Goal: Task Accomplishment & Management: Manage account settings

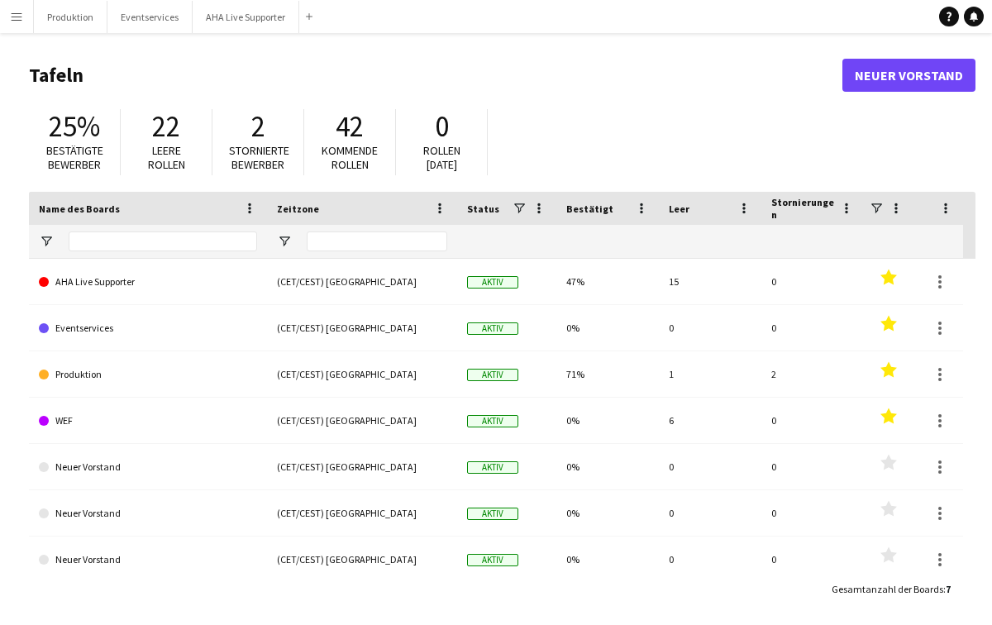
click at [4, 17] on button "Menü" at bounding box center [16, 16] width 33 height 33
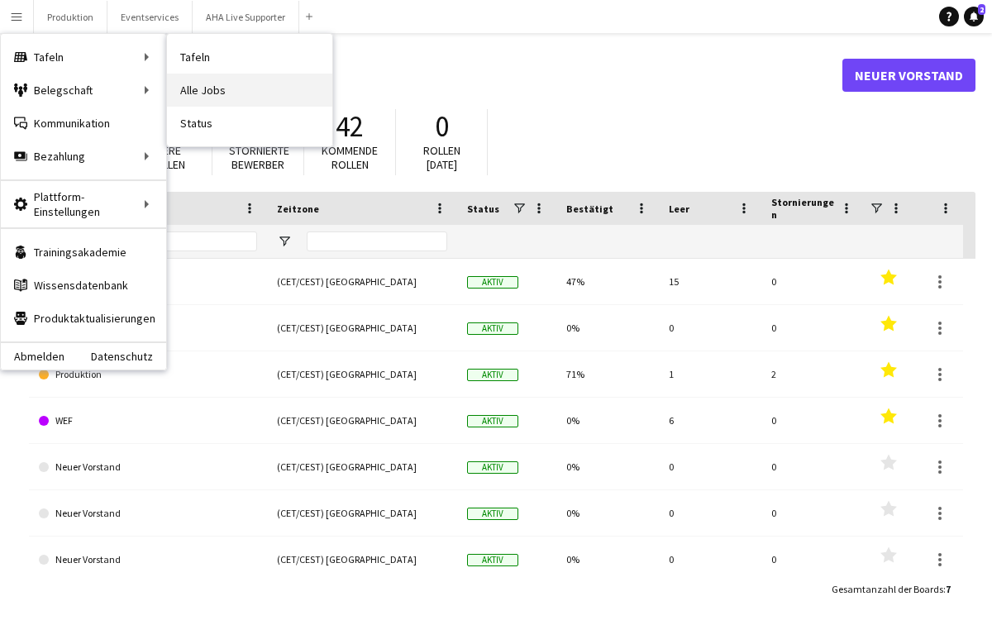
click at [200, 88] on link "Alle Jobs" at bounding box center [249, 90] width 165 height 33
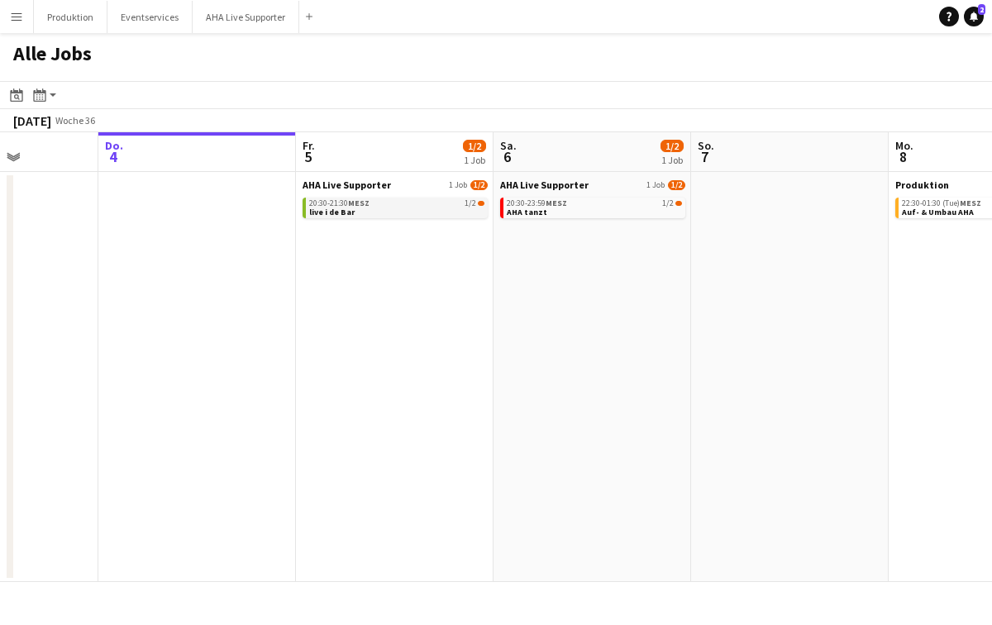
scroll to position [0, 500]
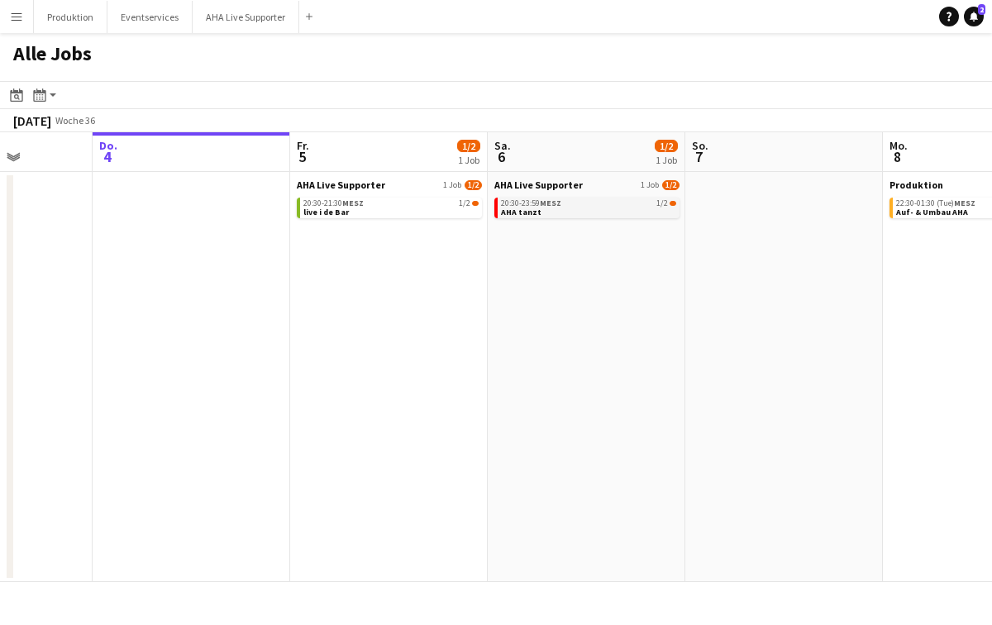
click at [568, 202] on div "20:30-23:59 MESZ 1/2" at bounding box center [588, 203] width 175 height 8
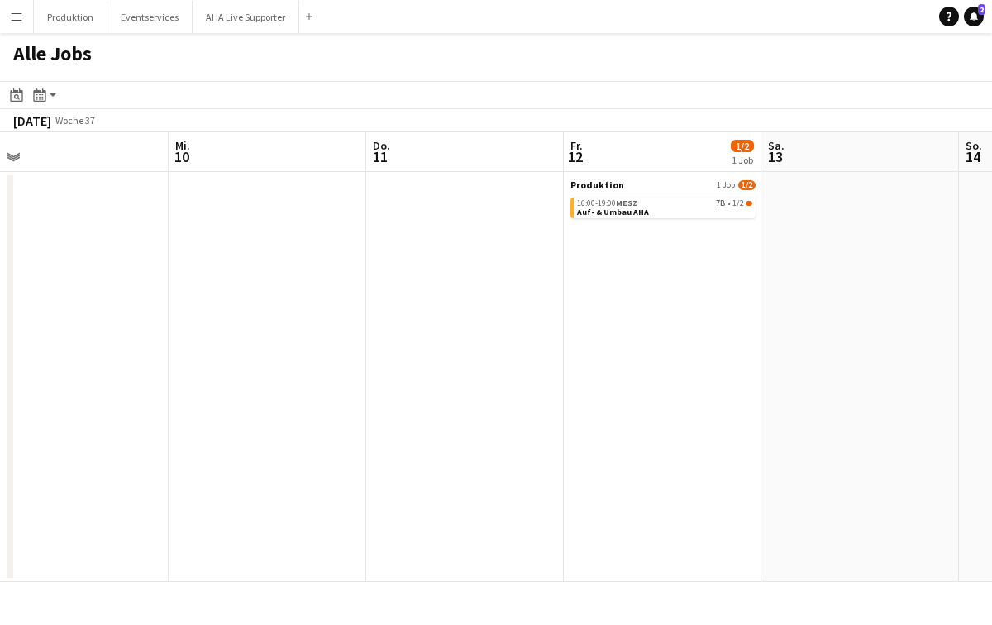
scroll to position [0, 825]
click at [652, 199] on div "16:00-19:00 MESZ 7B • 1/2" at bounding box center [658, 203] width 175 height 8
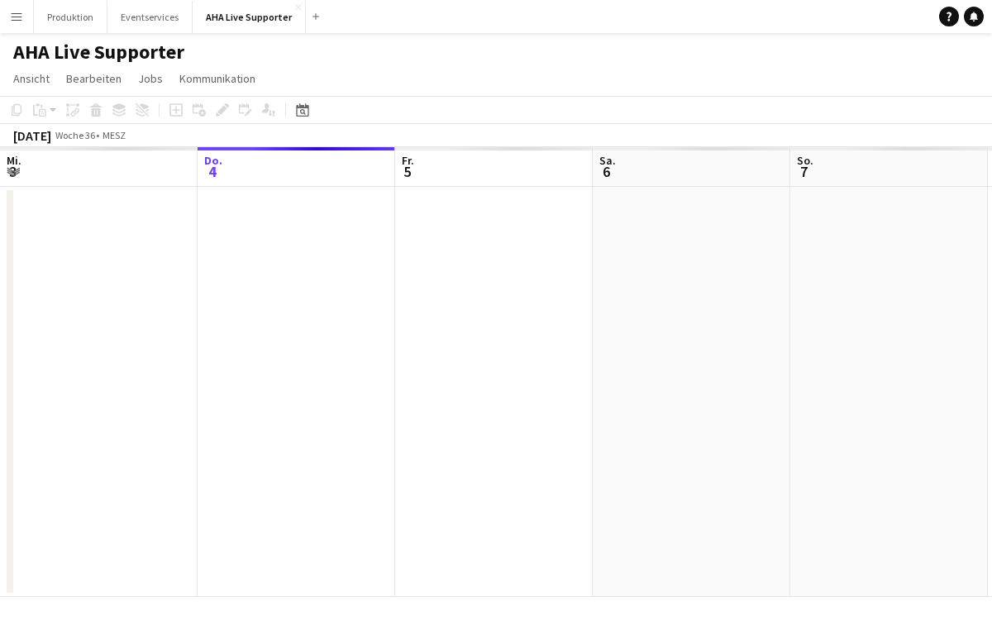
scroll to position [0, 569]
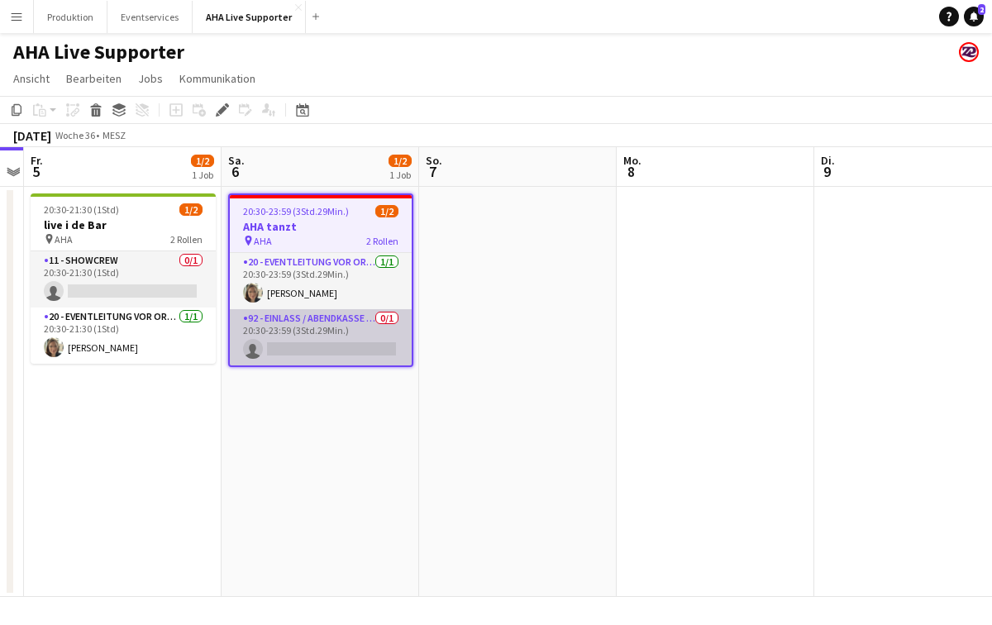
click at [312, 346] on app-card-role "92 - Einlass / Abendkasse (Supporter) 0/1 20:30-23:59 (3Std.29Min.) single-neut…" at bounding box center [321, 337] width 182 height 56
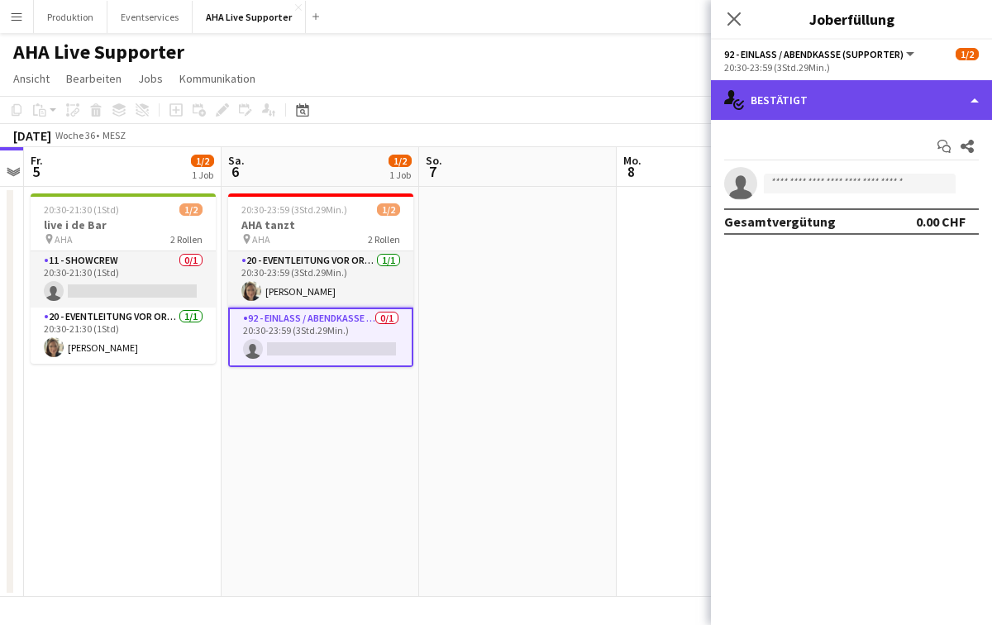
click at [827, 93] on div "single-neutral-actions-check-2 Bestätigt" at bounding box center [851, 100] width 281 height 40
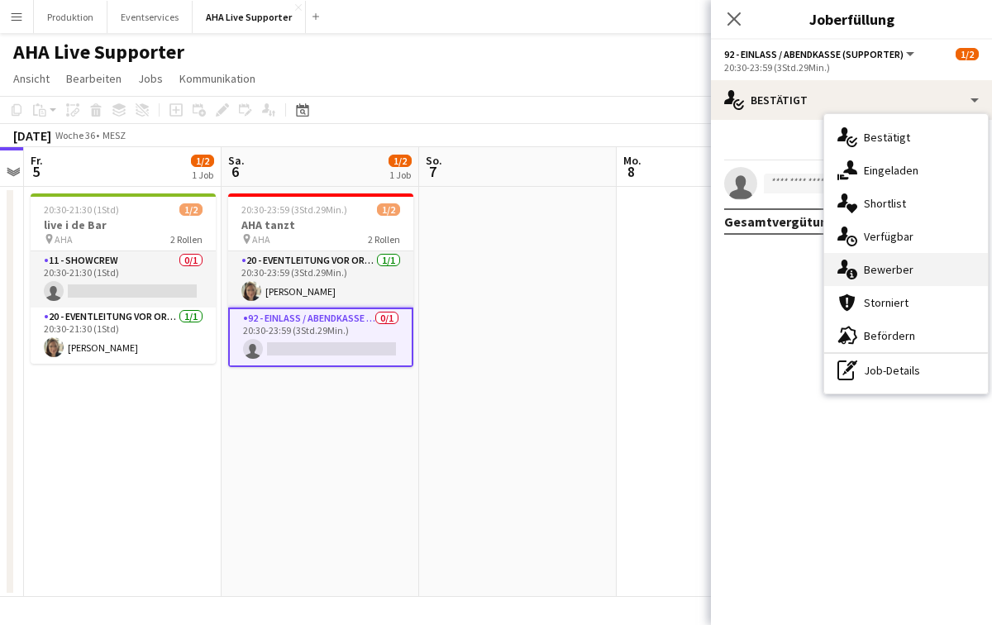
click at [880, 269] on span "Bewerber" at bounding box center [889, 269] width 50 height 15
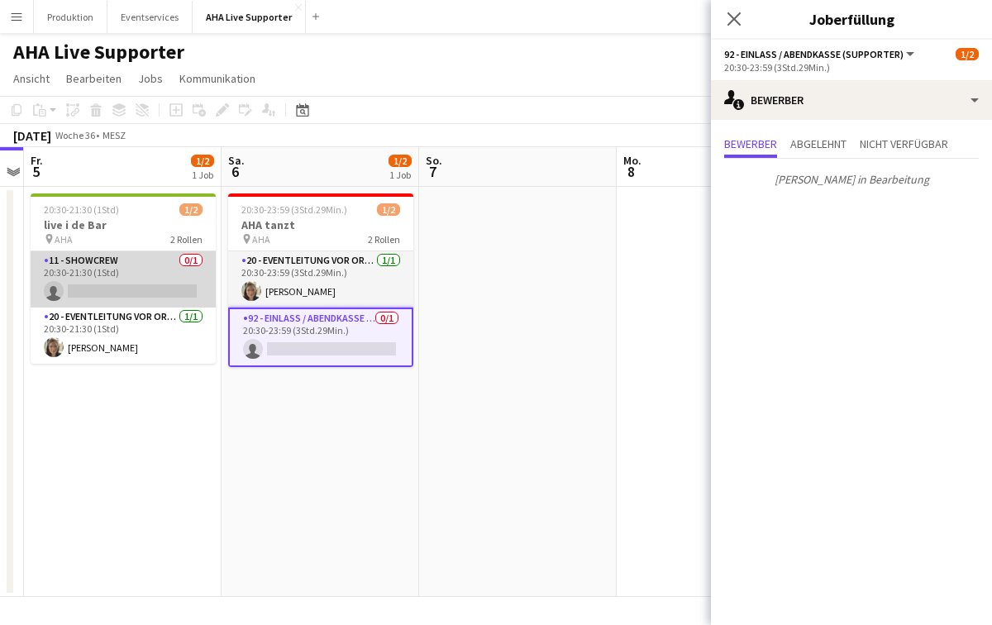
click at [109, 276] on app-card-role "11 - Showcrew 0/1 20:30-21:30 (1Std) single-neutral-actions" at bounding box center [123, 279] width 185 height 56
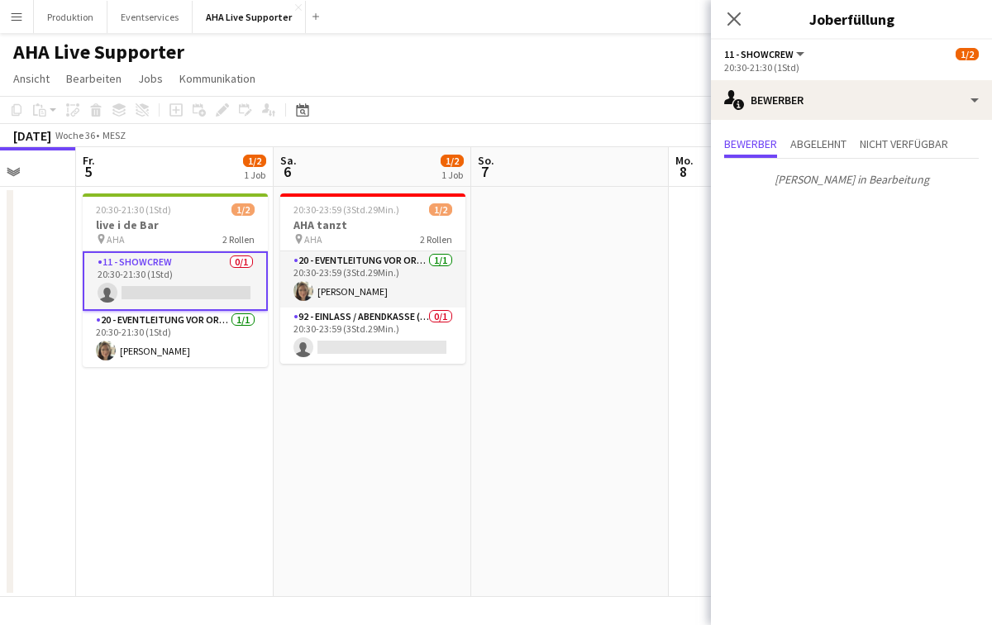
scroll to position [0, 521]
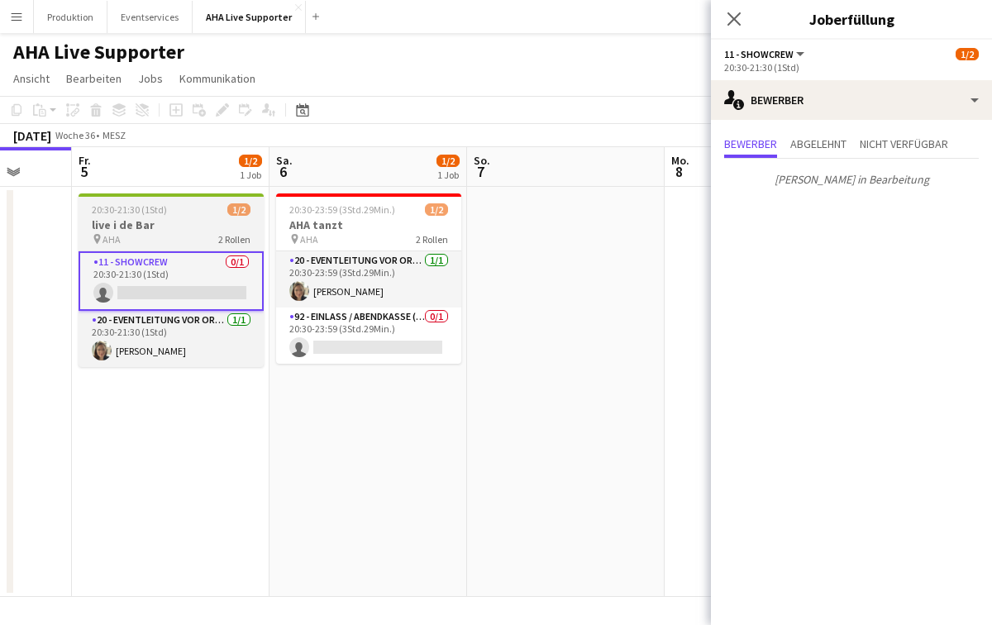
click at [127, 193] on div at bounding box center [171, 194] width 185 height 3
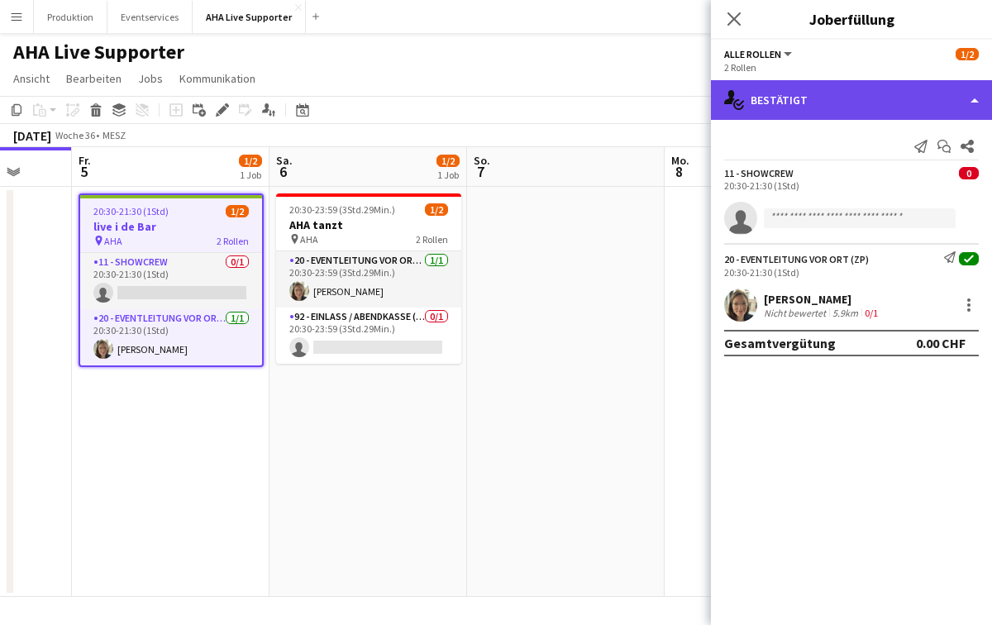
click at [905, 104] on div "single-neutral-actions-check-2 Bestätigt" at bounding box center [851, 100] width 281 height 40
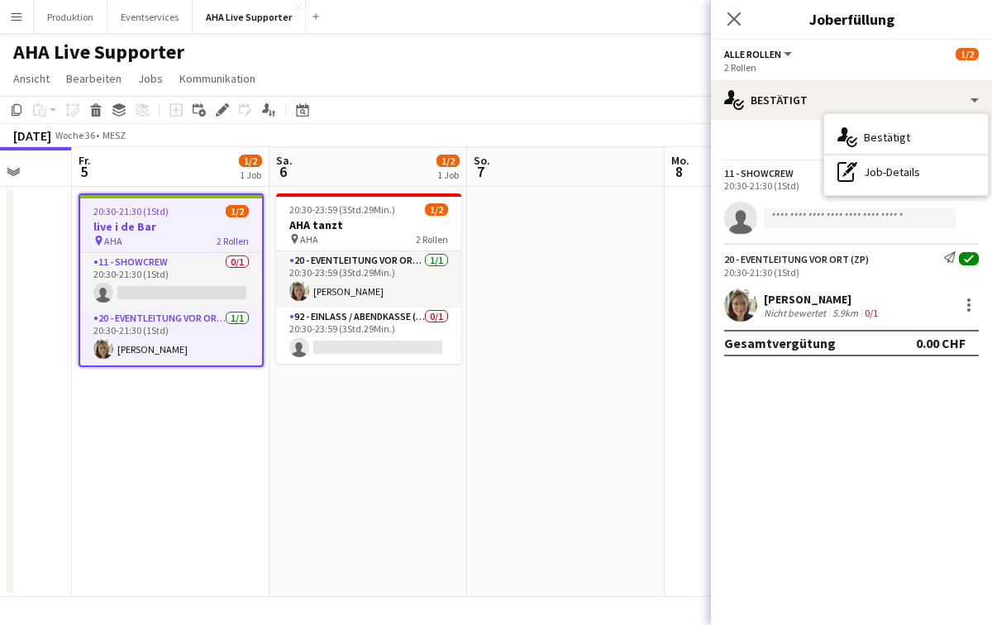
click at [768, 122] on div "Benachrichtigung senden Chat starten Teilen 11 - Showcrew 0 20:30-21:30 (1Std) …" at bounding box center [851, 245] width 281 height 250
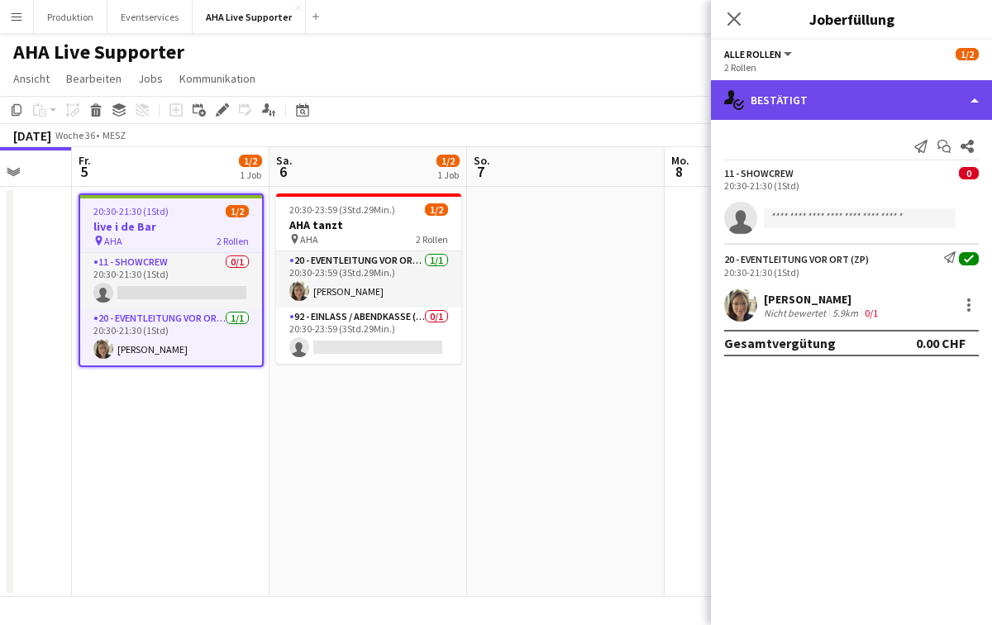
click at [979, 103] on div "single-neutral-actions-check-2 Bestätigt" at bounding box center [851, 100] width 281 height 40
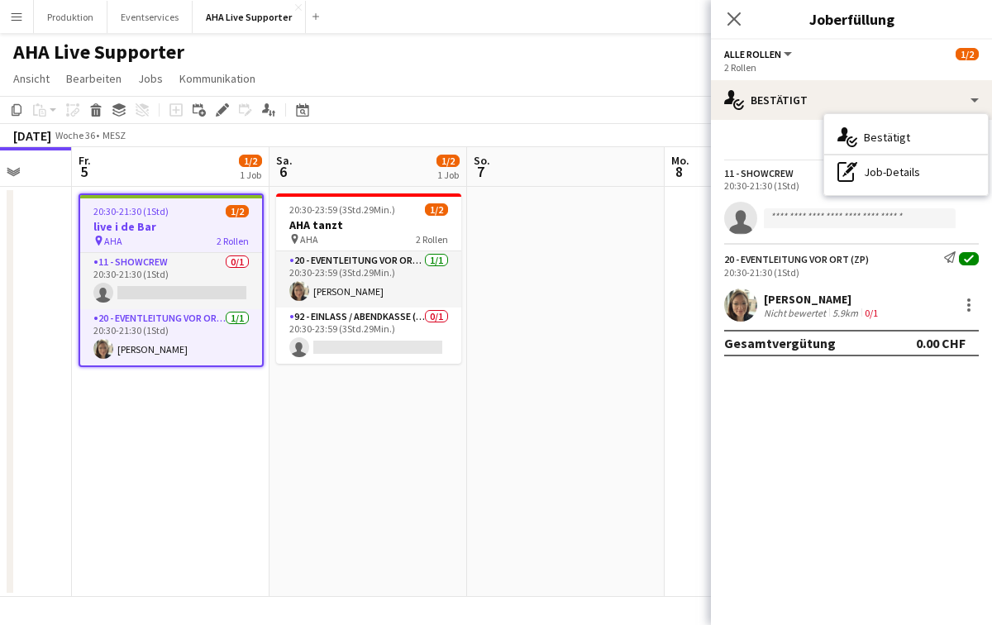
click at [836, 76] on app-options-switcher "Alle Rollen Alle Rollen 11 - Showcrew 20 - Eventleitung vor Ort (ZP) 1/2 2 Roll…" at bounding box center [851, 60] width 281 height 41
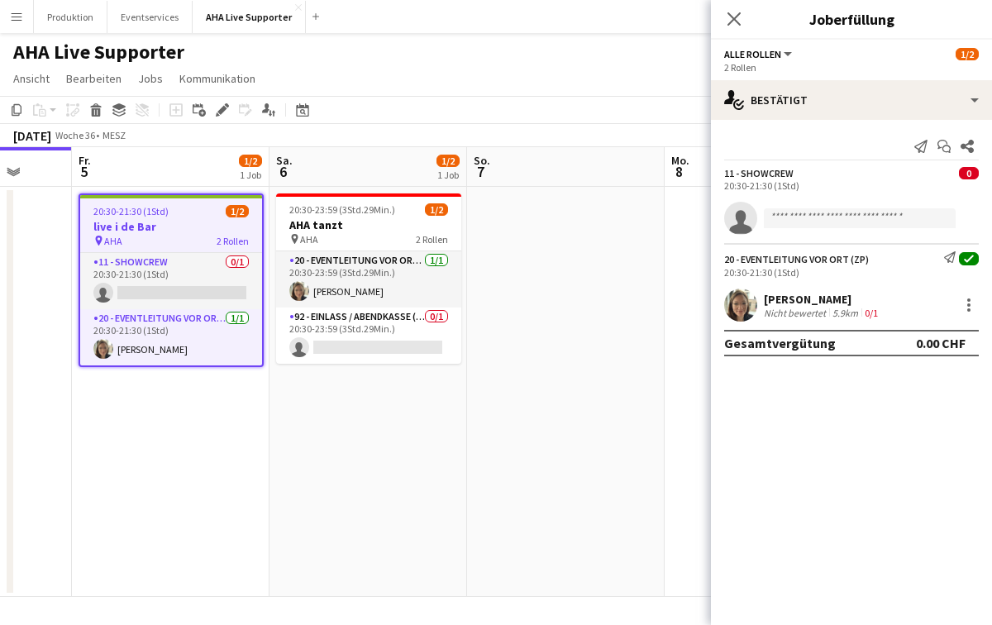
click at [829, 64] on div "2 Rollen" at bounding box center [851, 67] width 255 height 12
click at [741, 11] on app-icon "Pop-in schließen" at bounding box center [734, 19] width 24 height 24
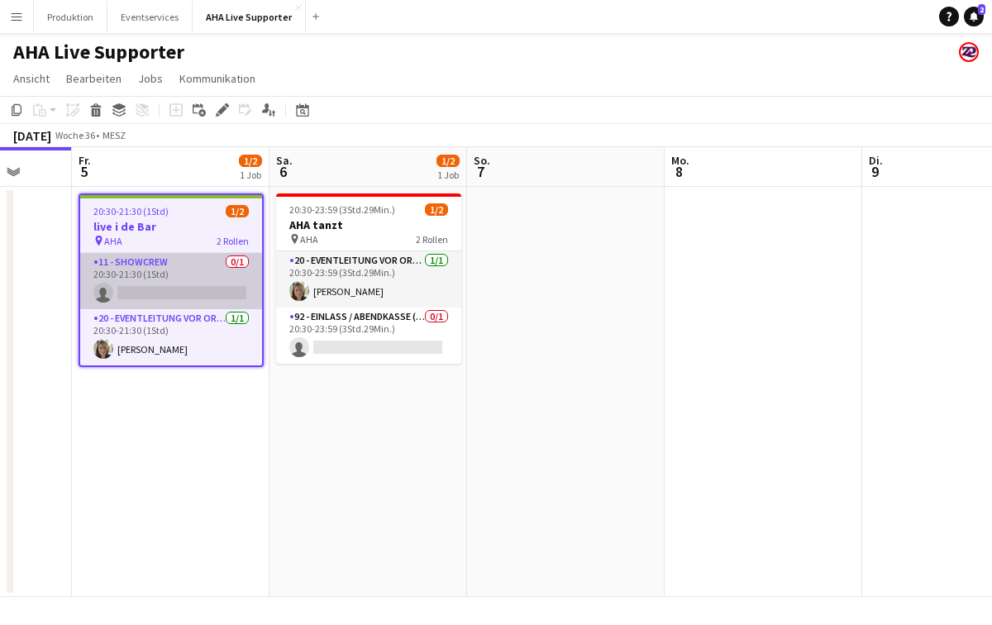
click at [166, 295] on app-card-role "11 - Showcrew 0/1 20:30-21:30 (1Std) single-neutral-actions" at bounding box center [171, 281] width 182 height 56
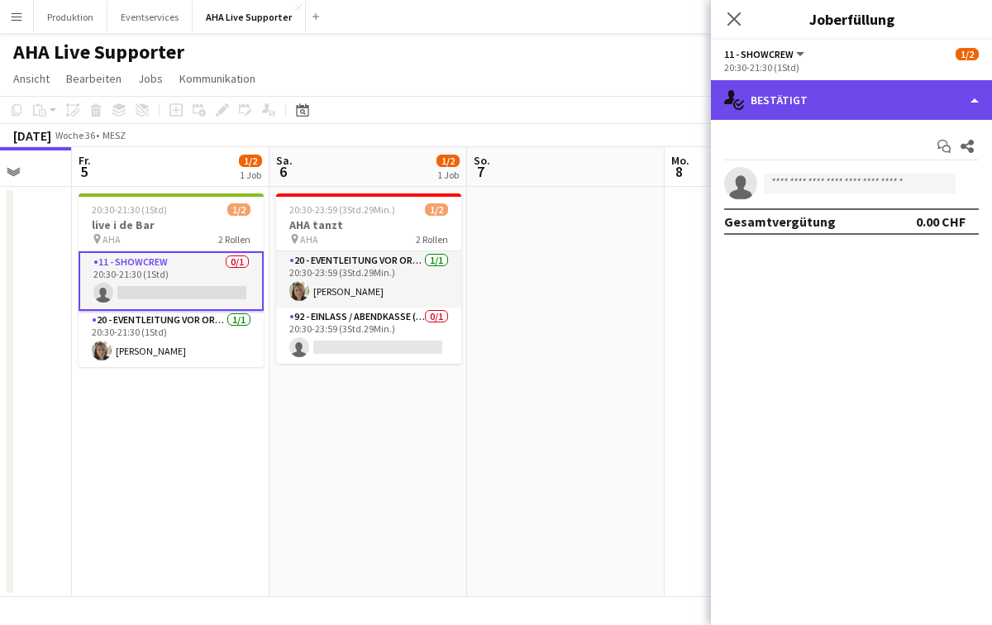
click at [897, 105] on div "single-neutral-actions-check-2 Bestätigt" at bounding box center [851, 100] width 281 height 40
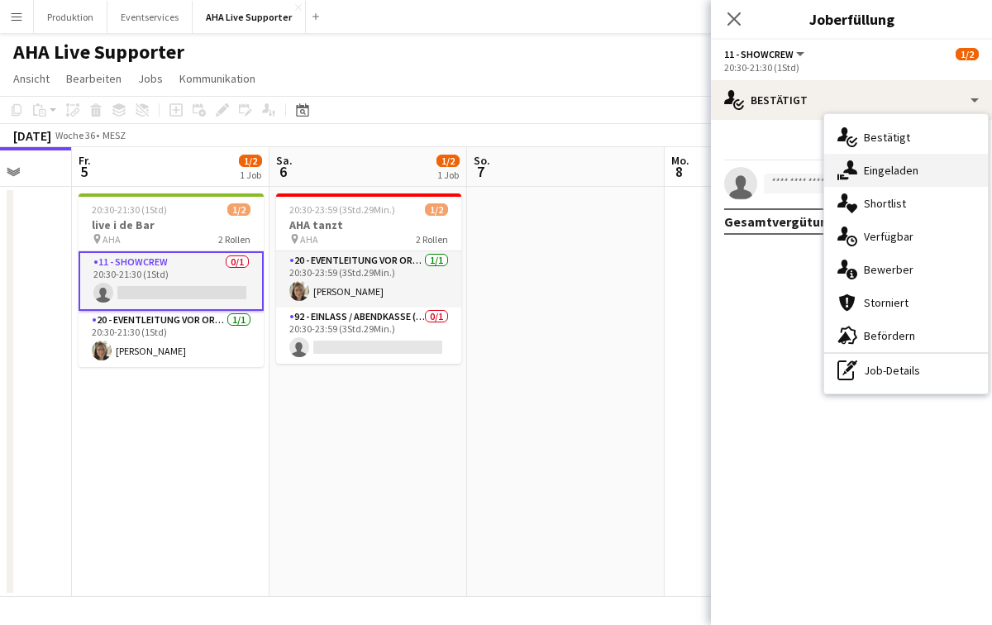
click at [884, 177] on span "Eingeladen" at bounding box center [891, 170] width 55 height 15
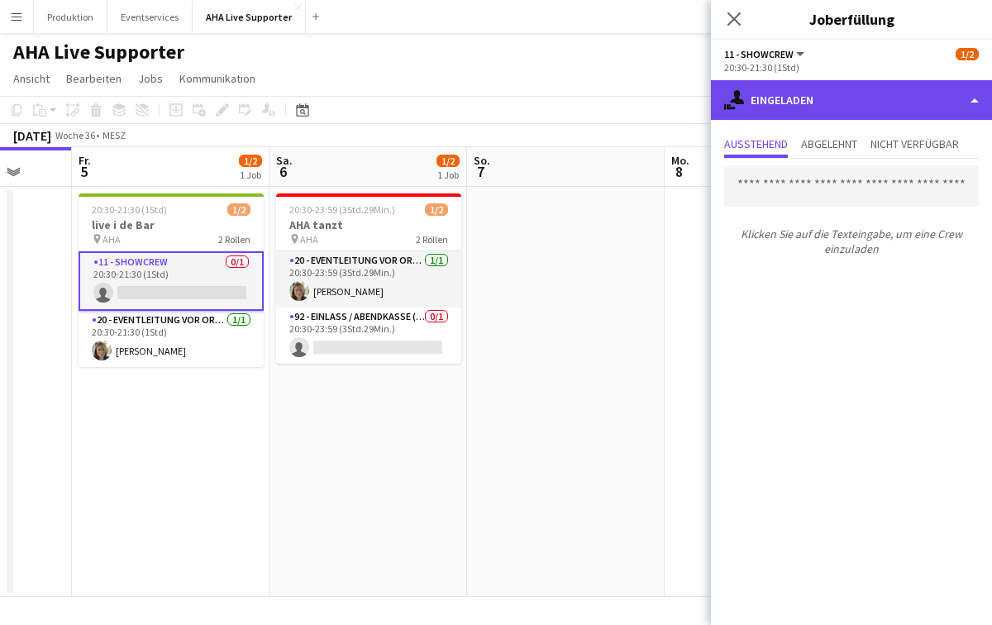
click at [976, 102] on div "single-neutral-actions-share-1 Eingeladen" at bounding box center [851, 100] width 281 height 40
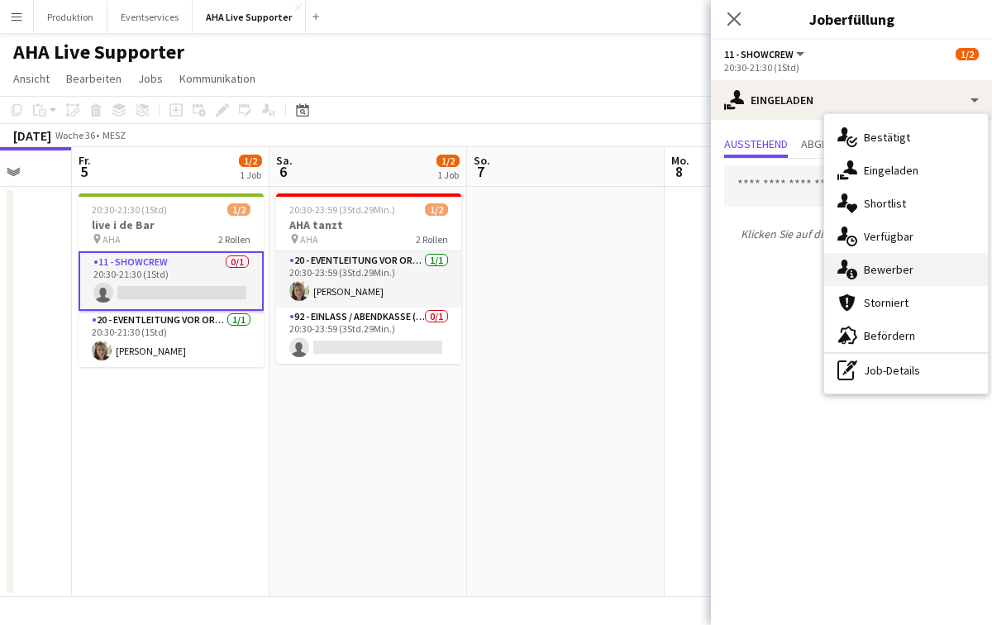
click at [882, 271] on span "Bewerber" at bounding box center [889, 269] width 50 height 15
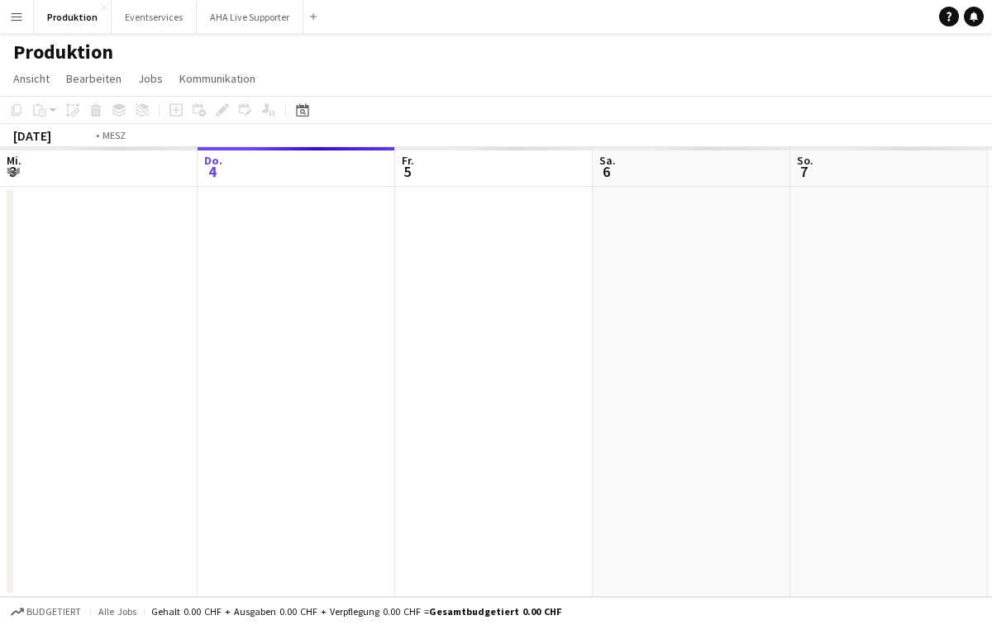
scroll to position [0, 569]
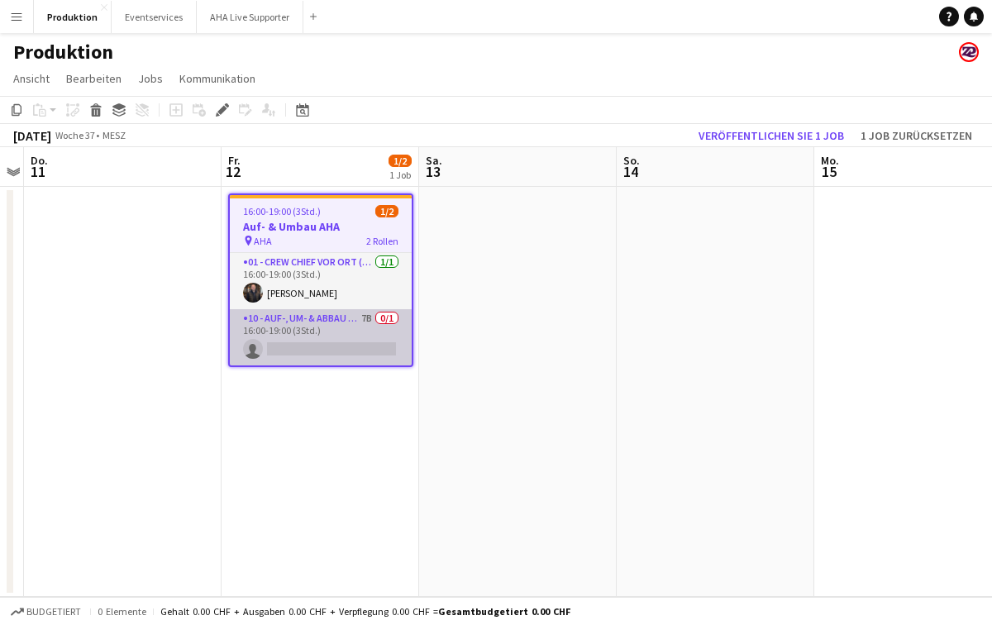
click at [317, 348] on app-card-role "10 - Auf-, Um- & Abbau Crew 7B 0/1 16:00-19:00 (3Std.) single-neutral-actions" at bounding box center [321, 337] width 182 height 56
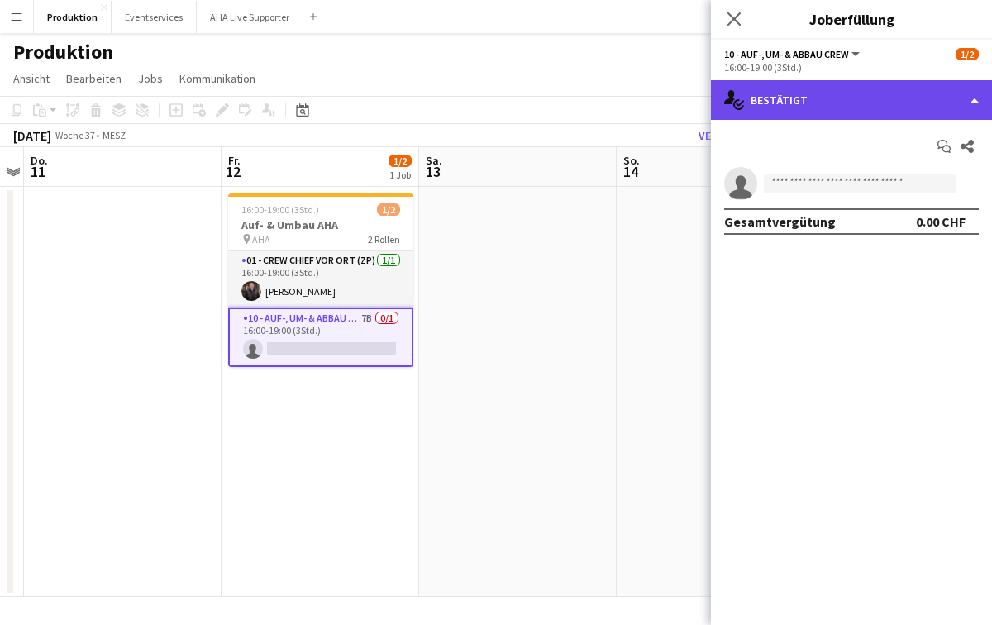
click at [977, 105] on div "single-neutral-actions-check-2 Bestätigt" at bounding box center [851, 100] width 281 height 40
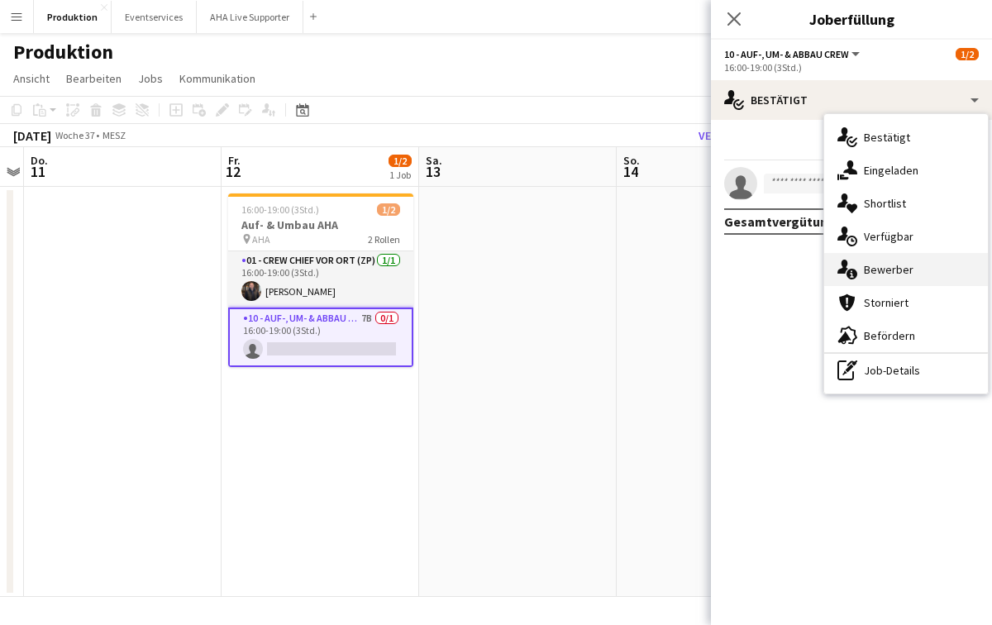
click at [869, 273] on span "Bewerber" at bounding box center [889, 269] width 50 height 15
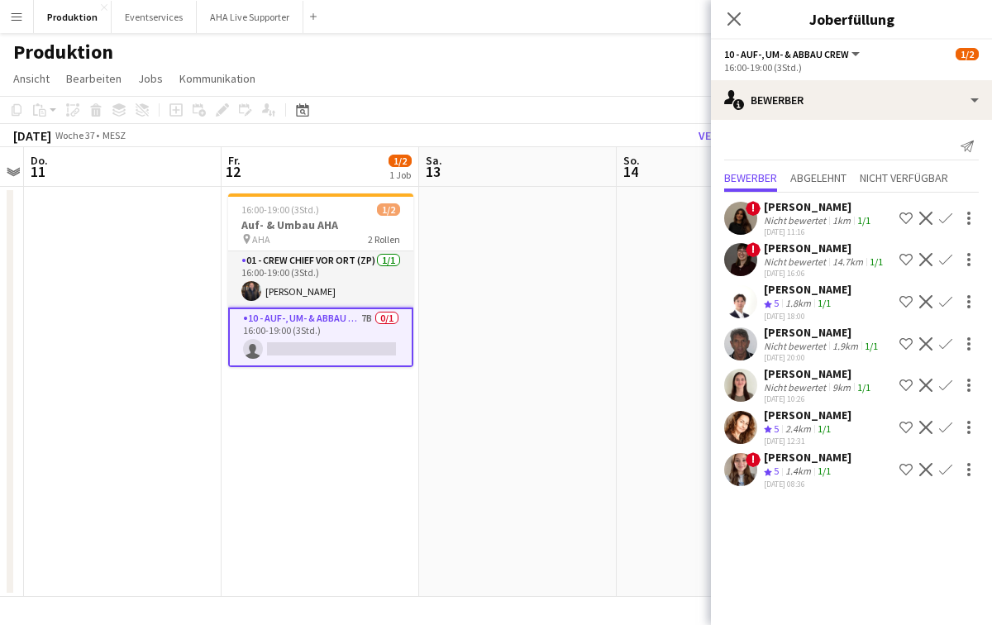
click at [946, 299] on app-icon "Bestätigen" at bounding box center [945, 301] width 13 height 13
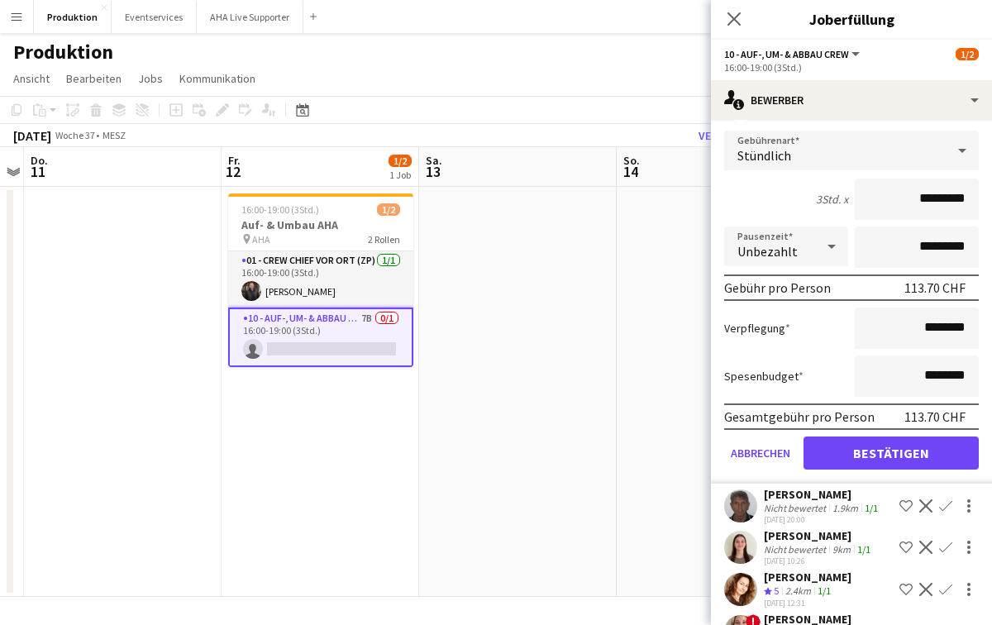
scroll to position [215, 0]
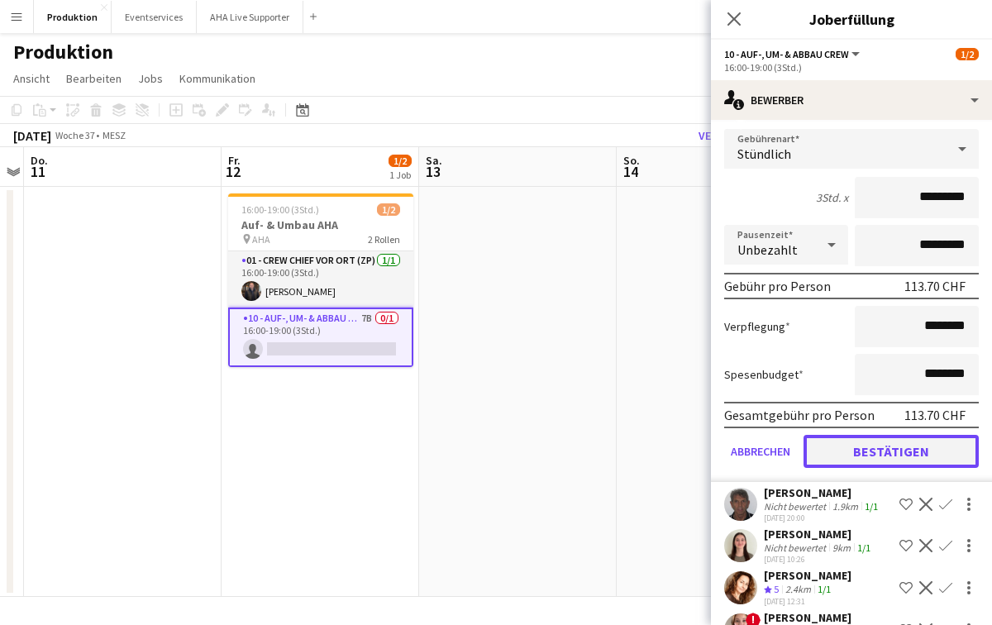
click at [872, 460] on button "Bestätigen" at bounding box center [890, 451] width 175 height 33
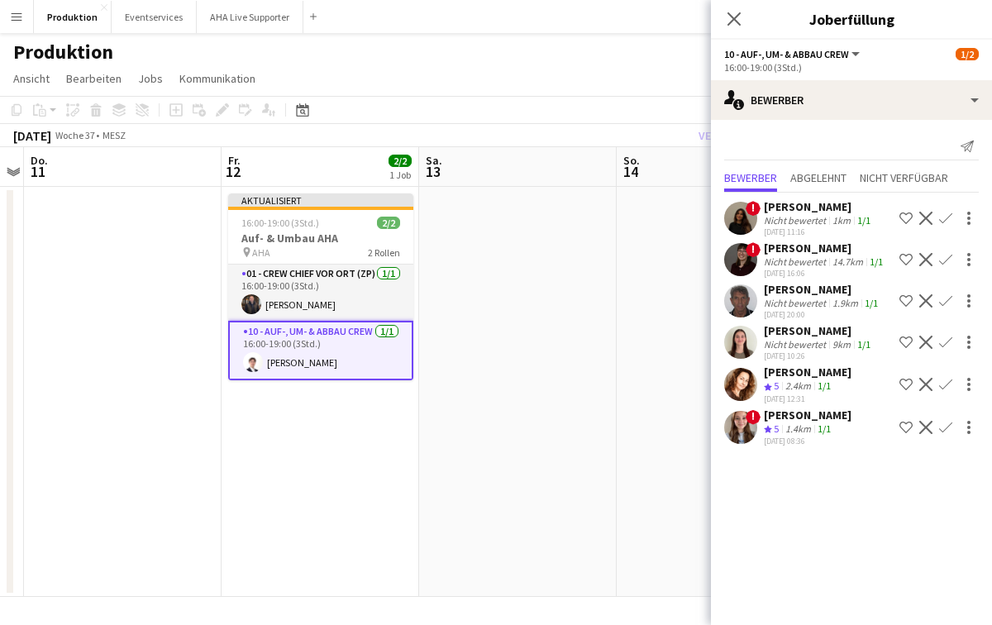
scroll to position [0, 0]
click at [927, 341] on app-icon "Ablehnen" at bounding box center [925, 342] width 13 height 13
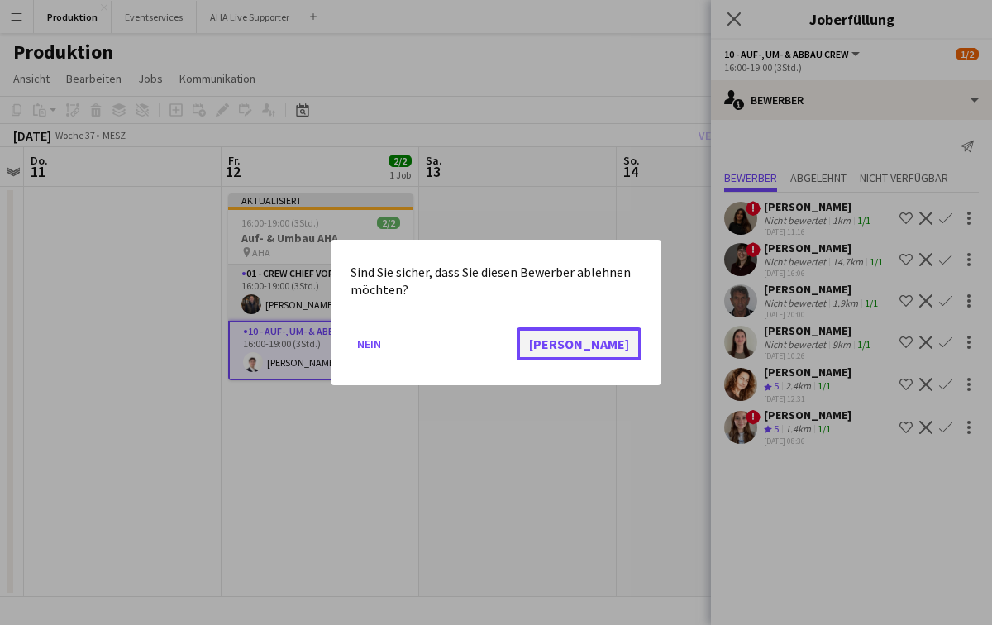
click at [617, 345] on button "[PERSON_NAME]" at bounding box center [579, 343] width 125 height 33
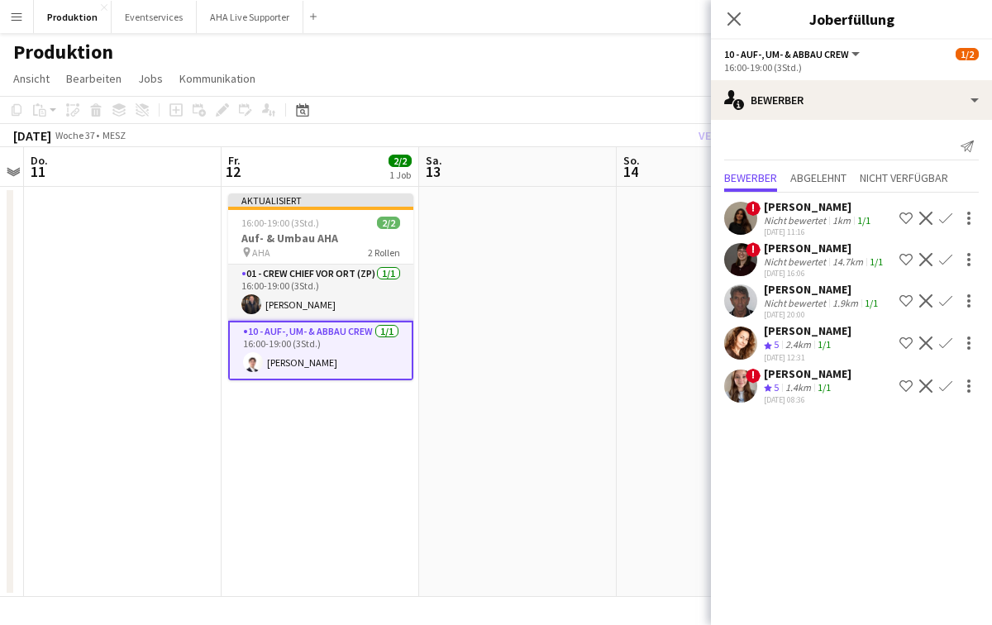
click at [924, 259] on app-icon "Ablehnen" at bounding box center [925, 259] width 13 height 13
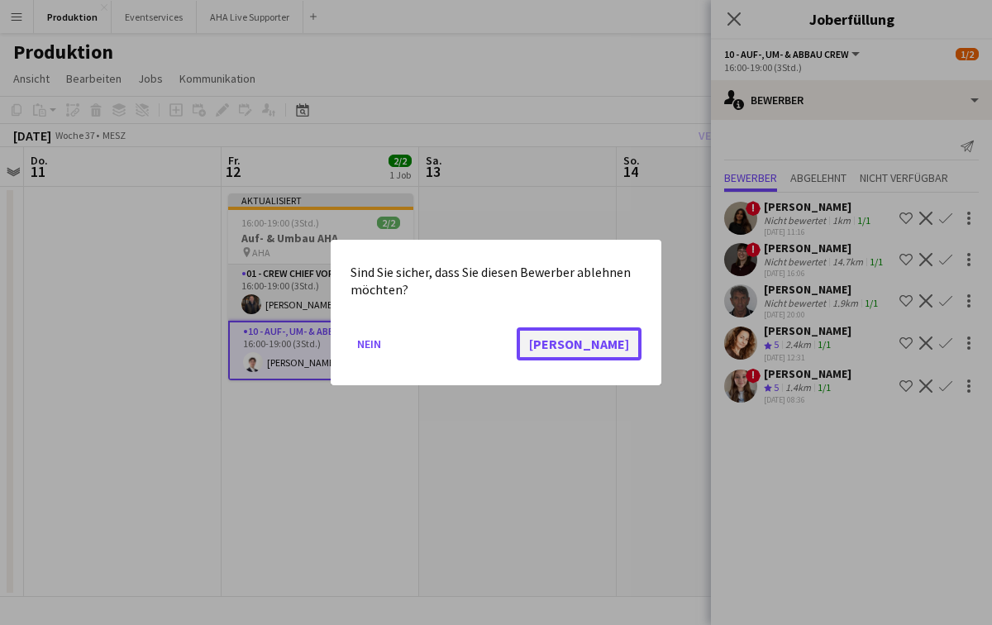
click at [635, 355] on button "[PERSON_NAME]" at bounding box center [579, 343] width 125 height 33
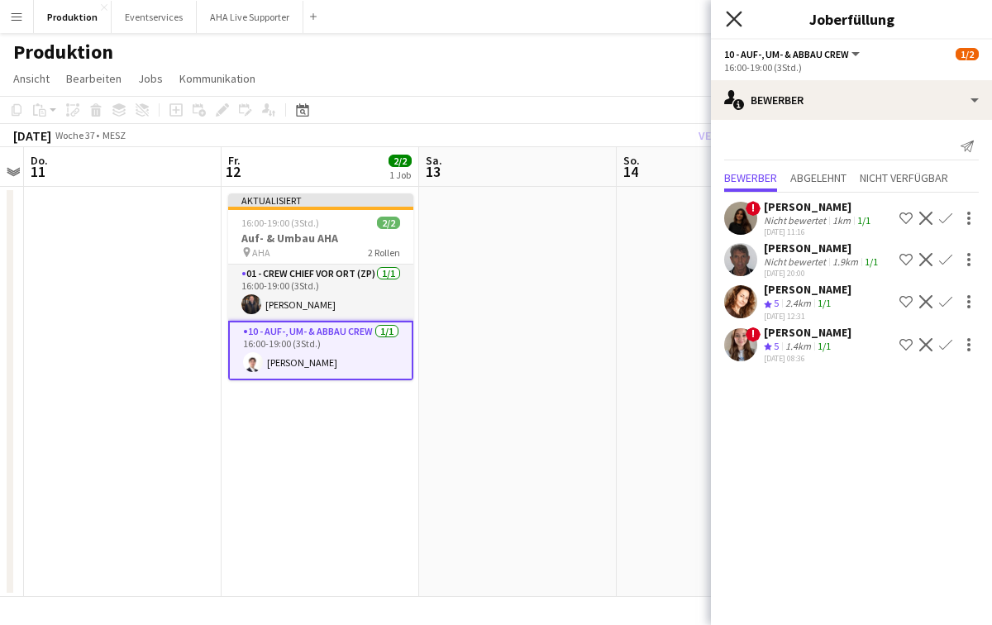
click at [735, 24] on icon "Pop-in schließen" at bounding box center [734, 19] width 16 height 16
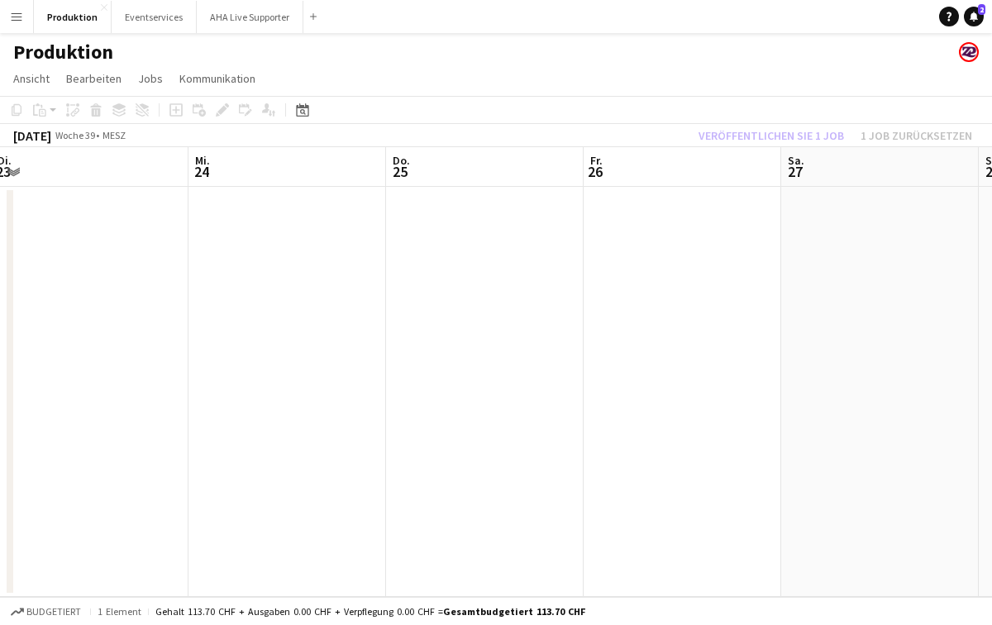
scroll to position [0, 683]
